Goal: Task Accomplishment & Management: Manage account settings

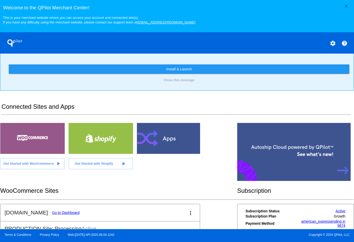
scroll to position [102, 0]
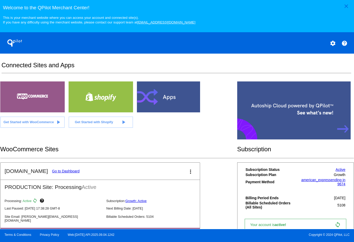
click at [60, 172] on link "Go to Dashboard" at bounding box center [66, 171] width 28 height 4
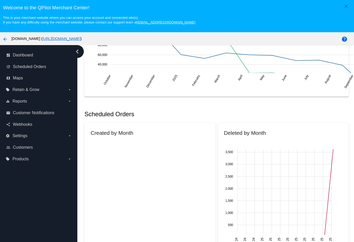
scroll to position [186, 0]
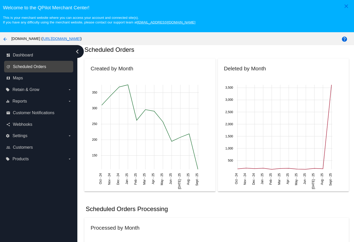
click at [40, 66] on span "Scheduled Orders" at bounding box center [29, 66] width 33 height 5
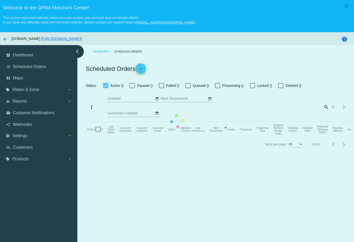
checkbox input "true"
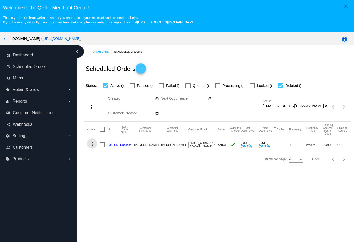
click at [92, 146] on mat-icon "more_vert" at bounding box center [92, 144] width 6 height 6
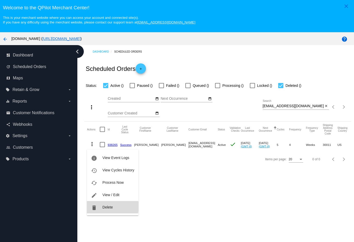
click at [105, 207] on span "Delete" at bounding box center [107, 207] width 10 height 4
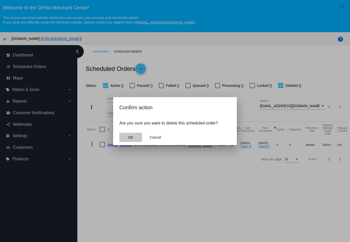
click at [130, 139] on span "OK" at bounding box center [130, 137] width 5 height 4
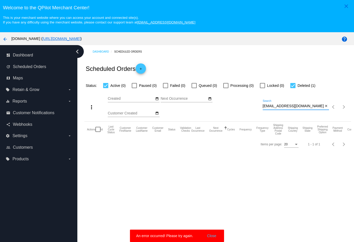
click at [304, 106] on input "bmm21169@gmail.com" at bounding box center [293, 106] width 61 height 4
type input "bmm21169@gmail.com"
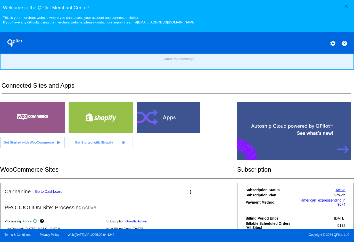
scroll to position [128, 0]
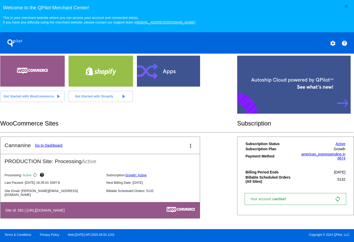
click at [52, 147] on link "Go to Dashboard" at bounding box center [49, 145] width 28 height 4
